Goal: Task Accomplishment & Management: Use online tool/utility

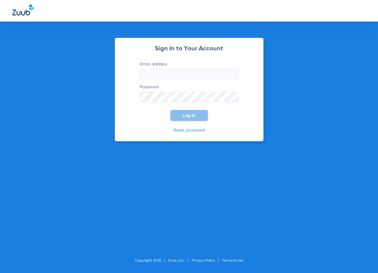
type input "[EMAIL_ADDRESS][DOMAIN_NAME]"
click at [189, 116] on span "Log In" at bounding box center [189, 115] width 13 height 5
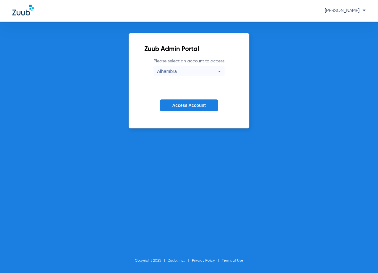
click at [184, 100] on button "Access Account" at bounding box center [189, 105] width 58 height 12
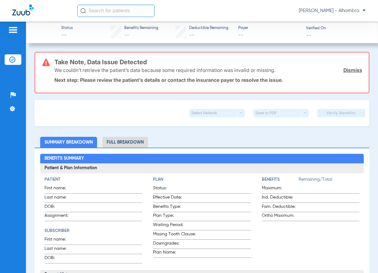
click at [18, 30] on div at bounding box center [13, 30] width 17 height 9
click at [17, 30] on img at bounding box center [13, 29] width 10 height 7
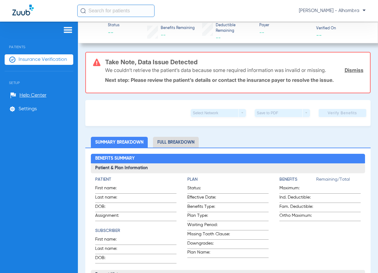
drag, startPoint x: 59, startPoint y: 67, endPoint x: 63, endPoint y: 61, distance: 7.1
click at [59, 66] on ul "Insurance Verification" at bounding box center [39, 62] width 69 height 17
click at [63, 61] on span "Insurance Verification" at bounding box center [43, 60] width 48 height 6
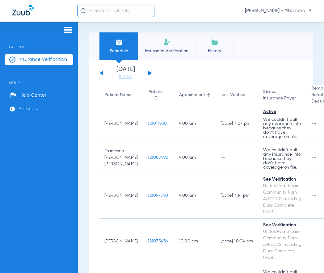
click at [170, 41] on img at bounding box center [166, 42] width 7 height 7
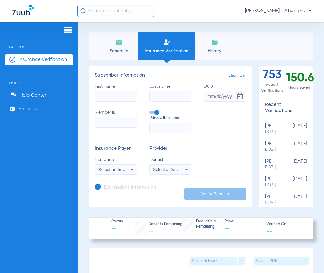
click at [112, 94] on input "First name" at bounding box center [116, 96] width 42 height 10
type input "[PERSON_NAME]"
click at [149, 99] on input "Last name" at bounding box center [170, 96] width 42 height 10
type input "DE LA [PERSON_NAME]"
click at [204, 96] on input "DOB" at bounding box center [225, 96] width 42 height 10
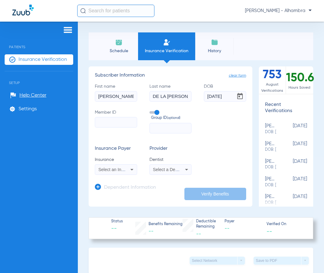
type input "[DATE]"
click at [134, 120] on input "Member ID" at bounding box center [116, 122] width 42 height 10
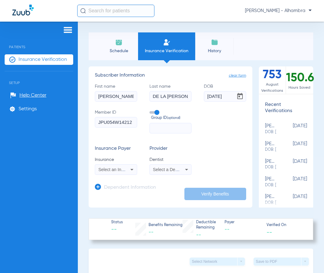
type input "JPU054W14212"
click at [125, 169] on span "Select an Insurance" at bounding box center [118, 169] width 38 height 5
click at [132, 178] on input "dropdown search" at bounding box center [147, 179] width 104 height 13
type input "ANETHEM"
drag, startPoint x: 173, startPoint y: 133, endPoint x: 167, endPoint y: 133, distance: 5.9
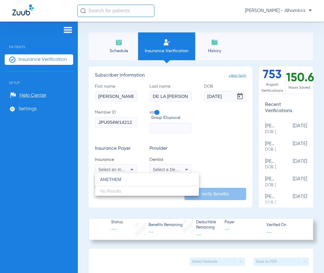
click at [174, 133] on div at bounding box center [162, 136] width 324 height 273
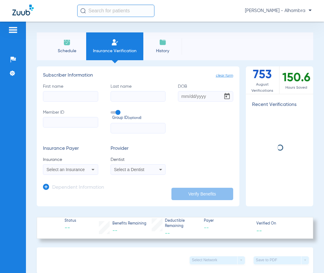
click at [59, 95] on input "First name" at bounding box center [70, 96] width 55 height 10
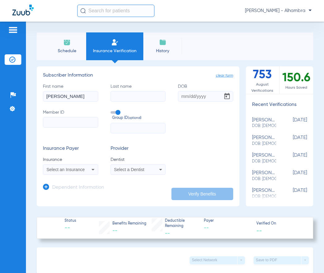
type input "[PERSON_NAME]"
click at [133, 100] on input "Last name" at bounding box center [138, 96] width 55 height 10
type input "DE LA [PERSON_NAME]"
click at [186, 99] on input "DOB" at bounding box center [205, 96] width 55 height 10
click at [69, 165] on mat-select "Select an Insurance" at bounding box center [70, 169] width 55 height 10
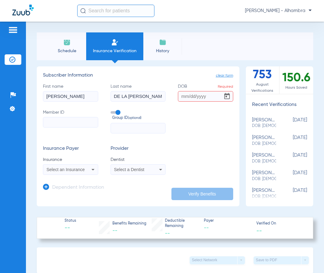
click at [71, 169] on span "Select an Insurance" at bounding box center [66, 169] width 38 height 5
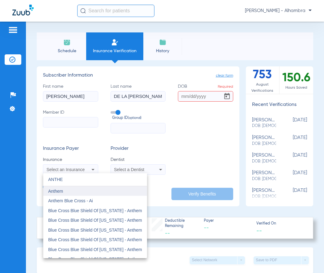
type input "ANTHE"
click at [81, 193] on mat-option "Anthem" at bounding box center [95, 191] width 104 height 10
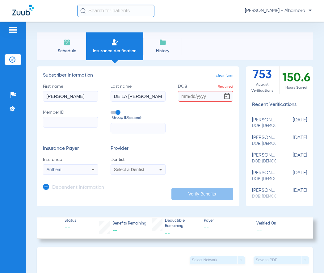
click at [74, 167] on div "Anthem" at bounding box center [70, 169] width 55 height 7
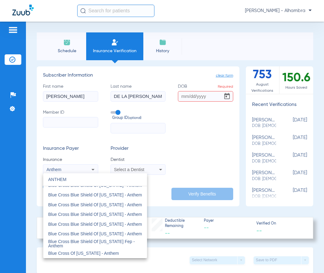
scroll to position [2, 0]
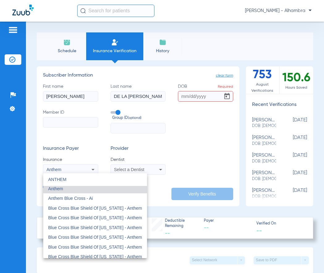
type input "ANTHEM"
click at [142, 164] on div at bounding box center [162, 136] width 324 height 273
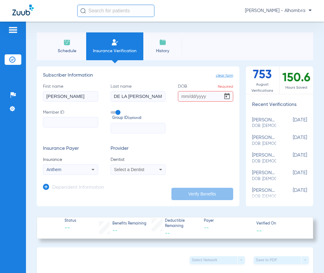
click at [140, 170] on span "Select a Dentist" at bounding box center [129, 169] width 30 height 5
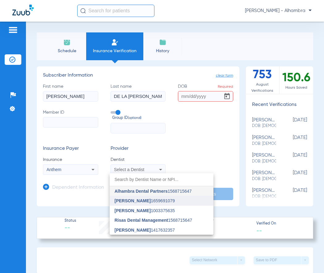
click at [142, 201] on span "Talmage Copple" at bounding box center [133, 200] width 36 height 5
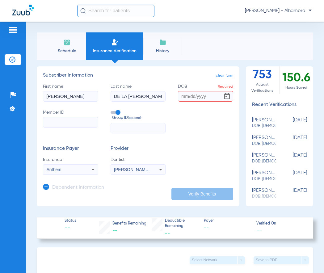
click at [183, 97] on input "DOB Required" at bounding box center [205, 96] width 55 height 10
type input "[DATE]"
click at [183, 183] on app-dependent-form "Dependent Information" at bounding box center [138, 185] width 190 height 21
click at [68, 121] on input "Member ID" at bounding box center [70, 122] width 55 height 10
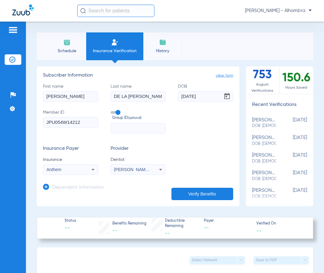
type input "JPU054W14212"
click at [212, 199] on button "Verify Benefits" at bounding box center [202, 194] width 62 height 12
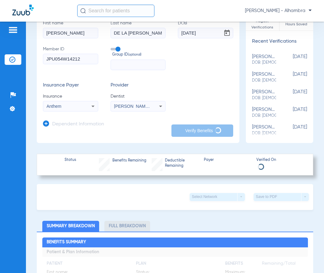
scroll to position [62, 0]
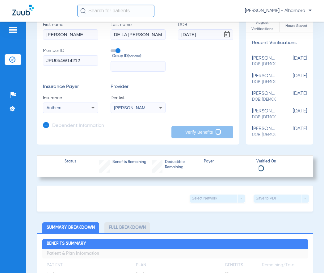
click at [81, 110] on div "Anthem" at bounding box center [70, 107] width 55 height 7
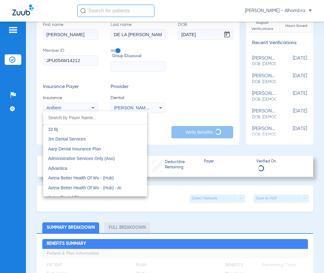
scroll to position [181, 0]
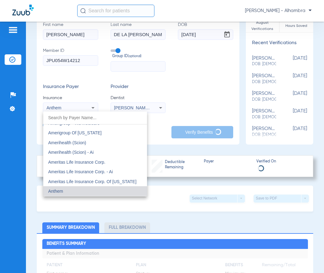
click at [78, 116] on input "dropdown search" at bounding box center [95, 117] width 104 height 13
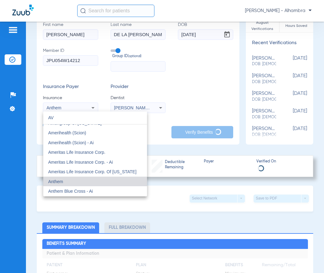
scroll to position [0, 0]
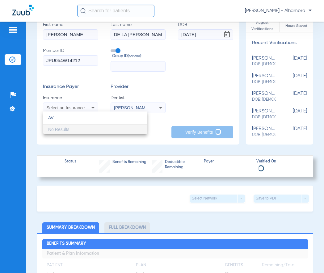
type input "AV"
click at [205, 84] on div at bounding box center [162, 136] width 324 height 273
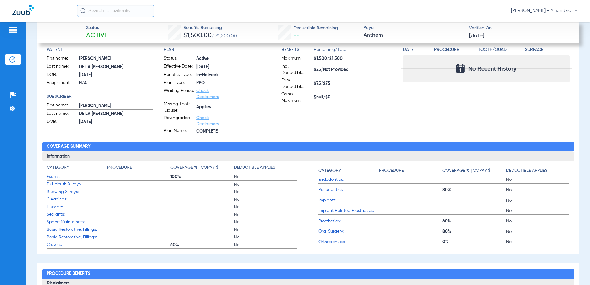
scroll to position [340, 0]
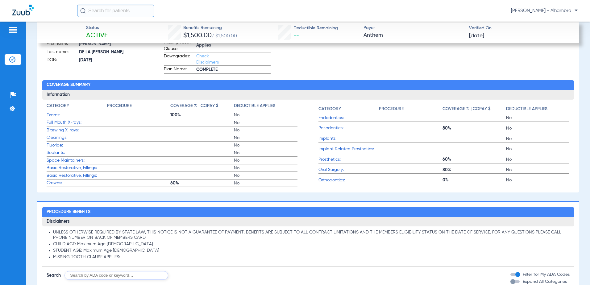
drag, startPoint x: 164, startPoint y: 146, endPoint x: 163, endPoint y: 166, distance: 19.2
click at [164, 148] on label "Fluoride: No" at bounding box center [172, 146] width 251 height 8
click at [163, 170] on label "Basic Restorative, Fillings: No" at bounding box center [172, 169] width 251 height 8
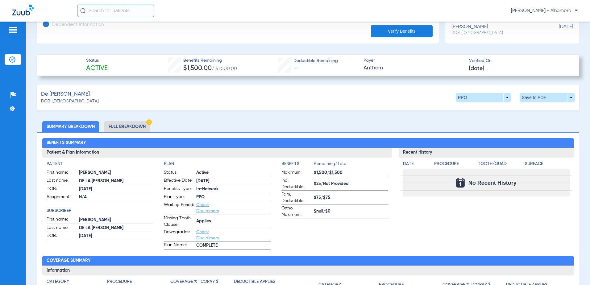
scroll to position [154, 0]
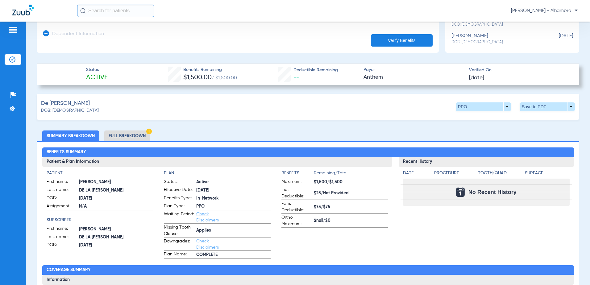
click at [130, 132] on li "Full Breakdown" at bounding box center [127, 136] width 46 height 11
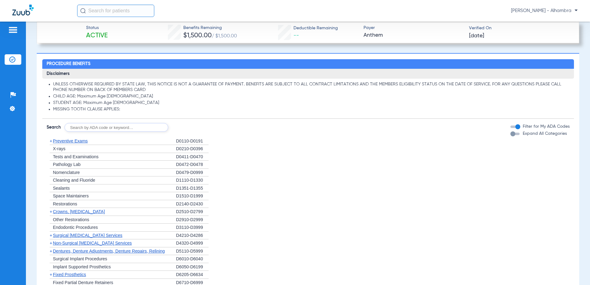
scroll to position [649, 0]
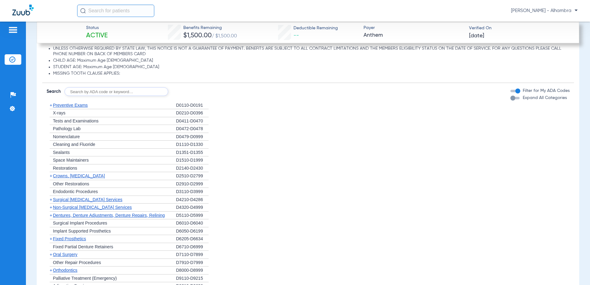
click at [73, 107] on span "Preventive Exams" at bounding box center [70, 105] width 35 height 5
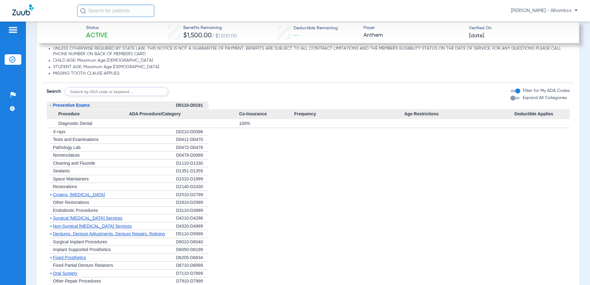
click at [73, 107] on span "Preventive Exams" at bounding box center [71, 105] width 37 height 5
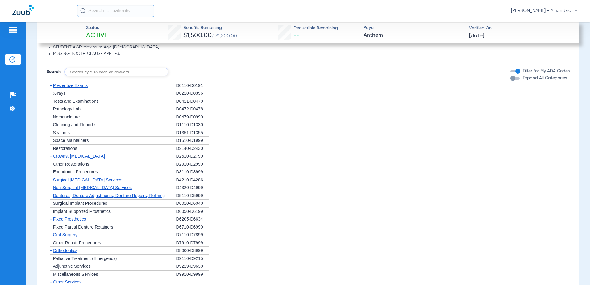
scroll to position [679, 0]
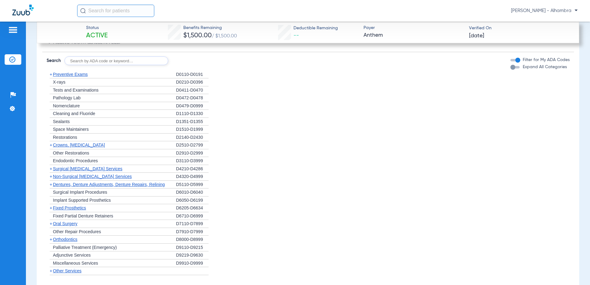
click at [87, 146] on span "Crowns, Inlays and Onlays" at bounding box center [79, 145] width 52 height 5
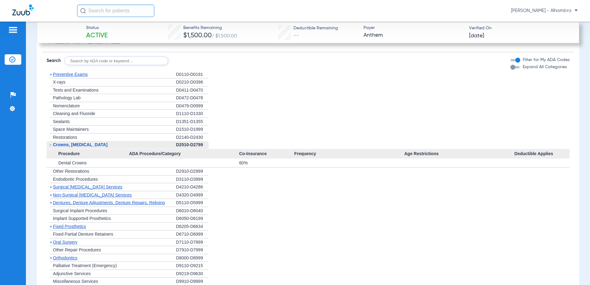
click at [87, 146] on span "Crowns, Inlays and Onlays" at bounding box center [80, 144] width 55 height 5
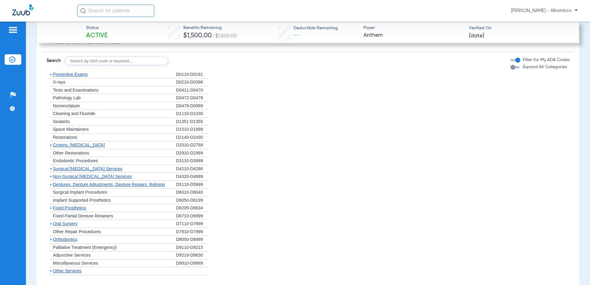
click at [88, 157] on div "+ Other Restorations" at bounding box center [112, 153] width 130 height 8
click at [86, 115] on span "Cleaning and Fluoride" at bounding box center [74, 113] width 42 height 5
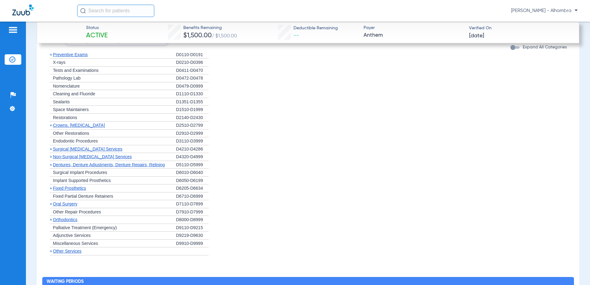
scroll to position [710, 0]
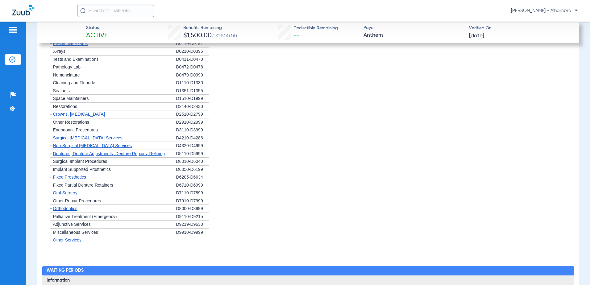
click at [82, 108] on div "+ Restorations" at bounding box center [112, 107] width 130 height 8
click at [74, 241] on span "Other Services" at bounding box center [67, 240] width 29 height 5
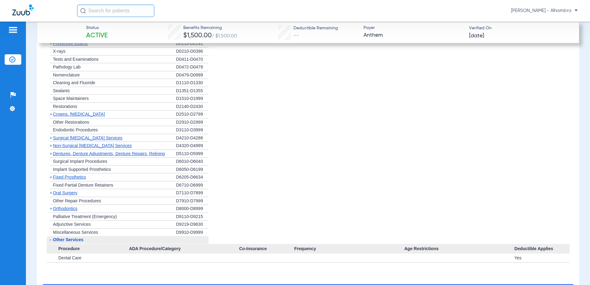
click at [74, 241] on span "Other Services" at bounding box center [68, 239] width 31 height 5
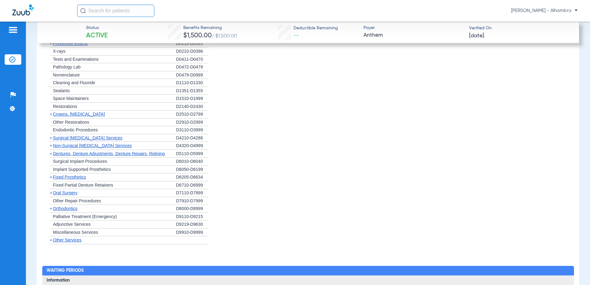
click at [68, 211] on div "+ Orthodontics" at bounding box center [112, 209] width 130 height 8
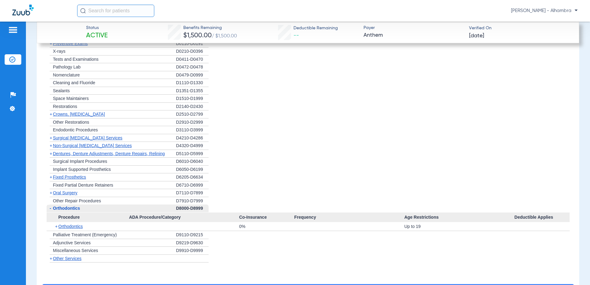
click at [68, 211] on div "- Orthodontics" at bounding box center [112, 209] width 130 height 8
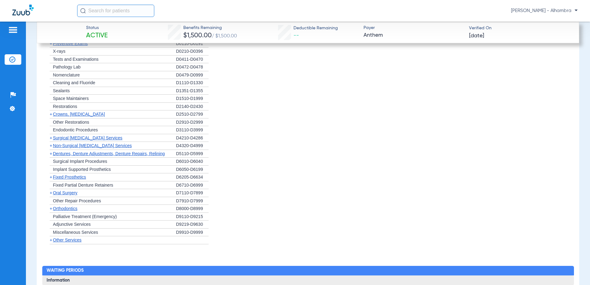
click at [73, 195] on span "Oral Surgery" at bounding box center [65, 193] width 24 height 5
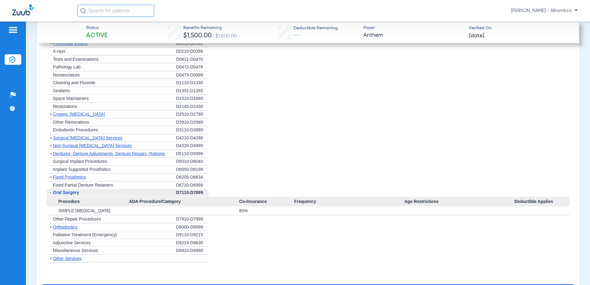
click at [73, 195] on span "Oral Surgery" at bounding box center [66, 192] width 26 height 5
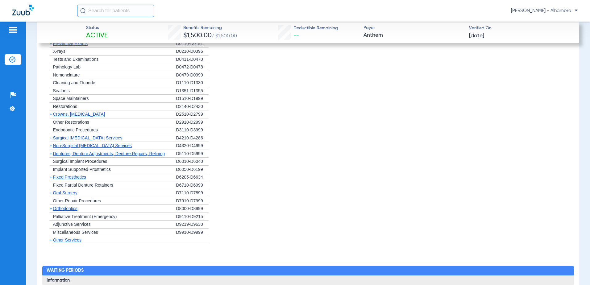
click at [76, 178] on span "Fixed Prosthetics" at bounding box center [69, 177] width 33 height 5
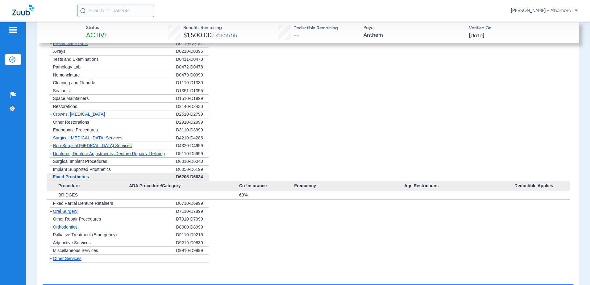
click at [76, 178] on span "Fixed Prosthetics" at bounding box center [71, 176] width 36 height 5
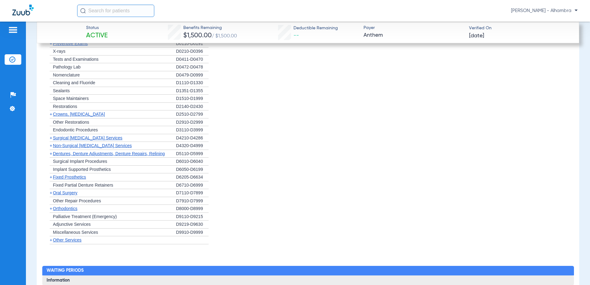
click at [83, 154] on span "Dentures, Denture Adjustments, Denture Repairs, Relining" at bounding box center [109, 153] width 112 height 5
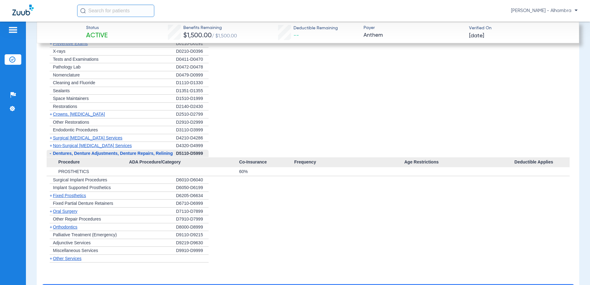
click at [83, 154] on span "Dentures, Denture Adjustments, Denture Repairs, Relining" at bounding box center [113, 153] width 120 height 5
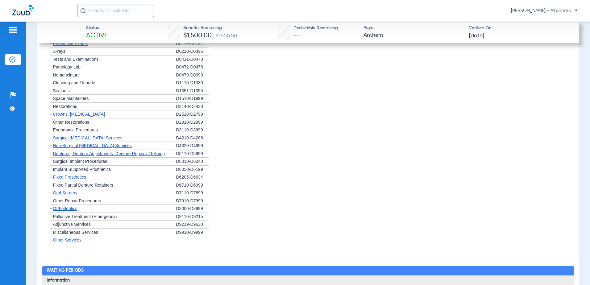
click at [80, 139] on span "Surgical Periodontal Services" at bounding box center [87, 138] width 69 height 5
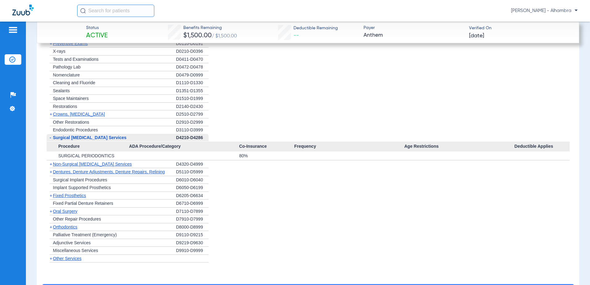
click at [80, 139] on span "Surgical Periodontal Services" at bounding box center [89, 137] width 73 height 5
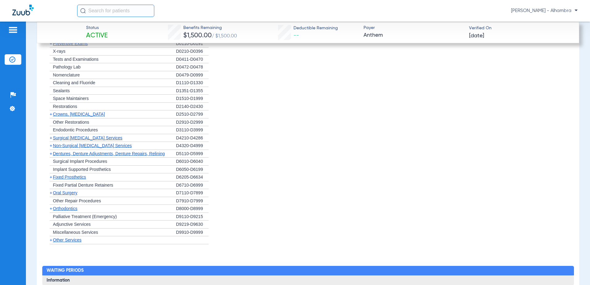
click at [81, 145] on span "Non-Surgical Periodontal Services" at bounding box center [92, 145] width 79 height 5
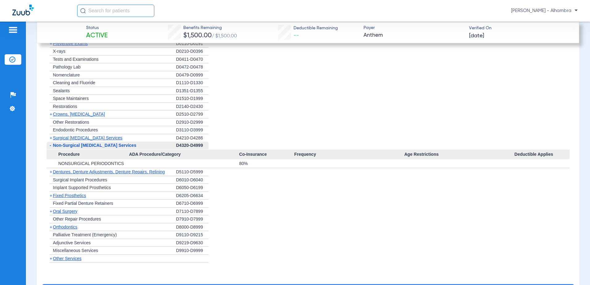
click at [81, 146] on span "Non-Surgical Periodontal Services" at bounding box center [94, 145] width 83 height 5
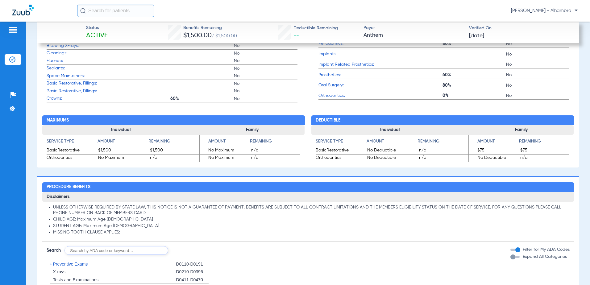
scroll to position [487, 0]
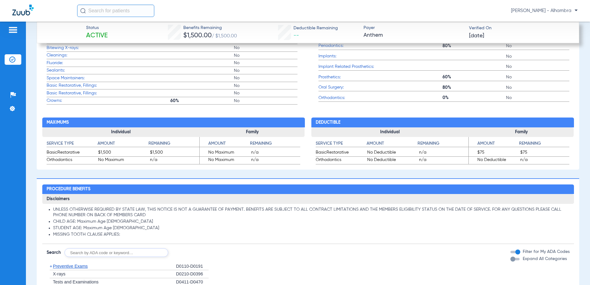
click at [324, 260] on span "Expand All Categories" at bounding box center [545, 259] width 44 height 4
click at [324, 260] on button "Expand All Categories" at bounding box center [516, 259] width 11 height 2
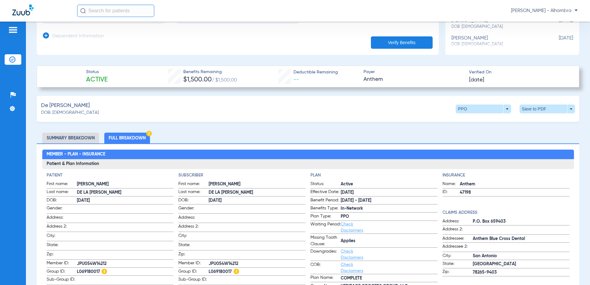
scroll to position [117, 0]
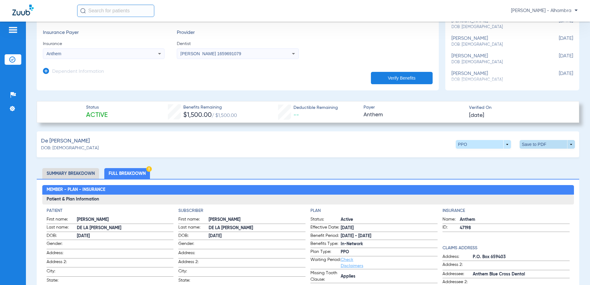
click at [324, 148] on span at bounding box center [547, 144] width 55 height 9
click at [324, 158] on span "Save to PDF" at bounding box center [497, 156] width 24 height 4
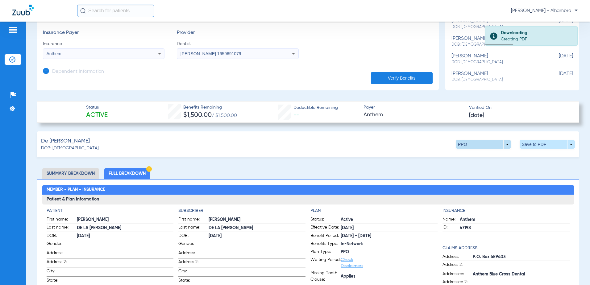
click at [324, 146] on span at bounding box center [484, 144] width 15 height 15
click at [324, 151] on div at bounding box center [295, 142] width 590 height 285
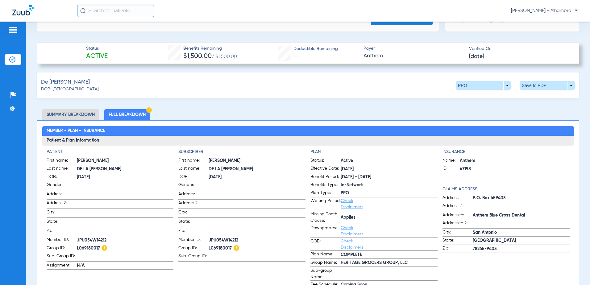
scroll to position [216, 0]
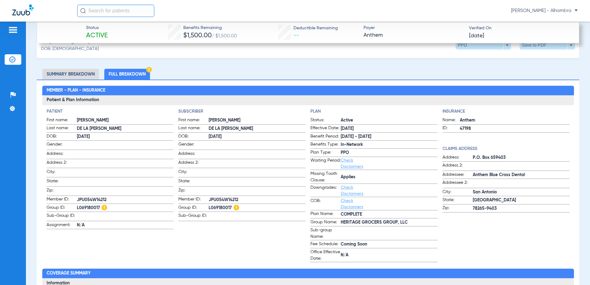
drag, startPoint x: 77, startPoint y: 197, endPoint x: 109, endPoint y: 197, distance: 31.8
click at [109, 197] on span "JPU054W14212" at bounding box center [125, 200] width 97 height 6
drag, startPoint x: 109, startPoint y: 197, endPoint x: 101, endPoint y: 194, distance: 8.2
drag, startPoint x: 101, startPoint y: 194, endPoint x: 108, endPoint y: 196, distance: 7.3
click at [108, 197] on span "JPU054W14212" at bounding box center [125, 200] width 97 height 6
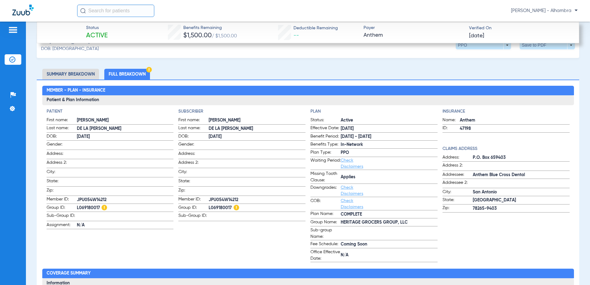
drag, startPoint x: 108, startPoint y: 196, endPoint x: 103, endPoint y: 196, distance: 4.6
copy span "JPU054W14212"
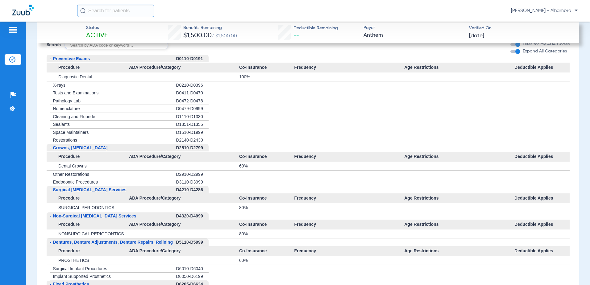
scroll to position [710, 0]
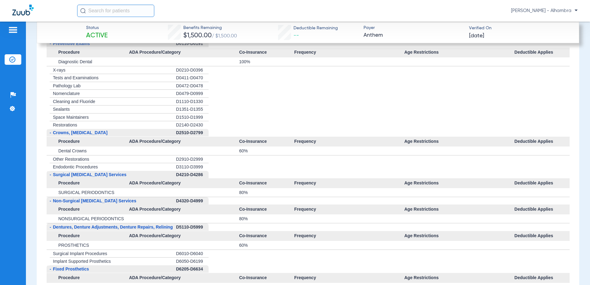
click at [135, 115] on div "+ Space Maintainers" at bounding box center [112, 118] width 130 height 8
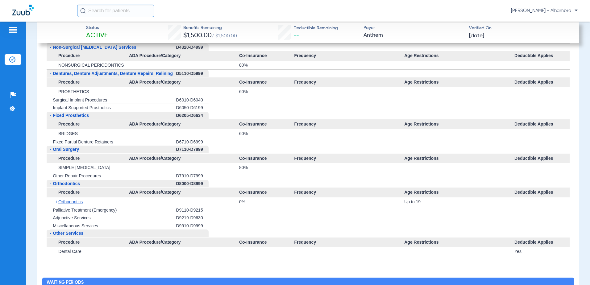
scroll to position [865, 0]
